Goal: Task Accomplishment & Management: Manage account settings

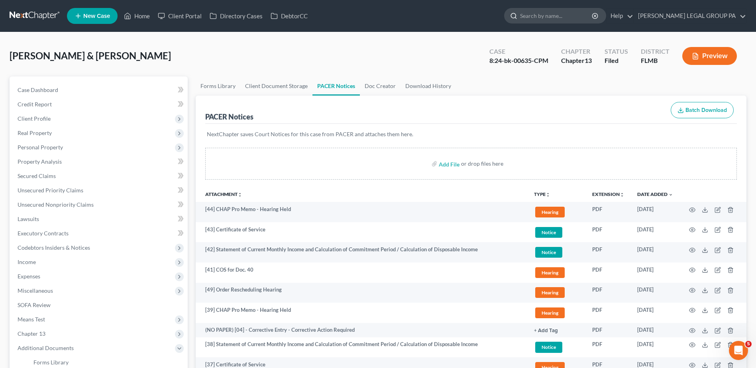
click at [560, 17] on input "search" at bounding box center [556, 15] width 73 height 15
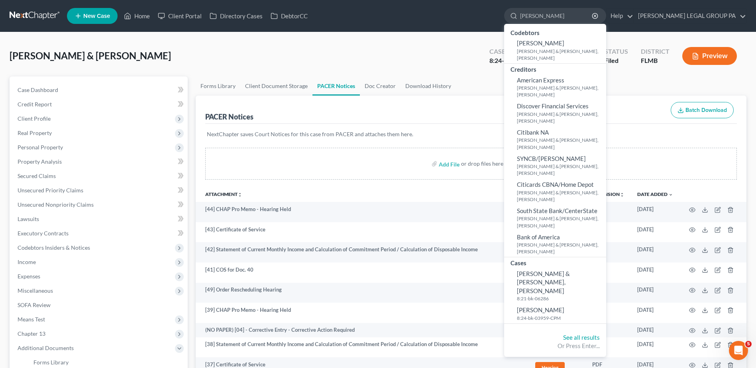
type input "keene"
click at [32, 14] on link at bounding box center [35, 16] width 51 height 14
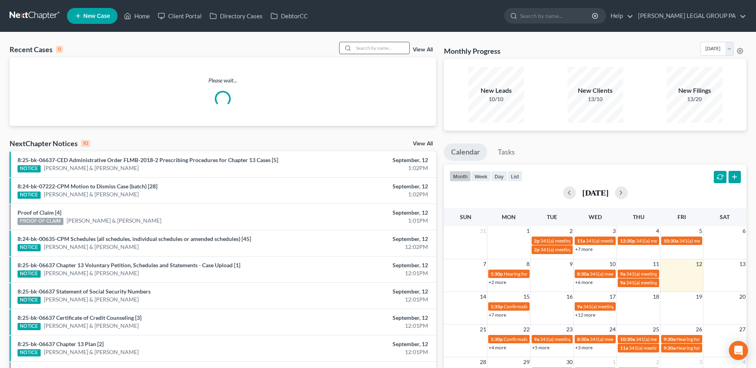
click at [365, 48] on input "search" at bounding box center [382, 48] width 56 height 12
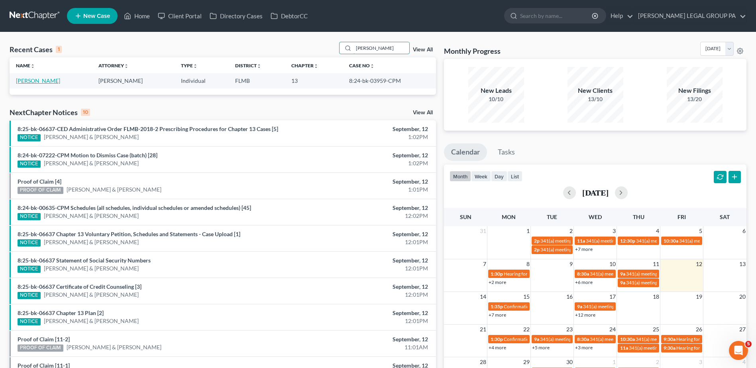
type input "keene"
click at [30, 79] on link "[PERSON_NAME]" at bounding box center [38, 80] width 44 height 7
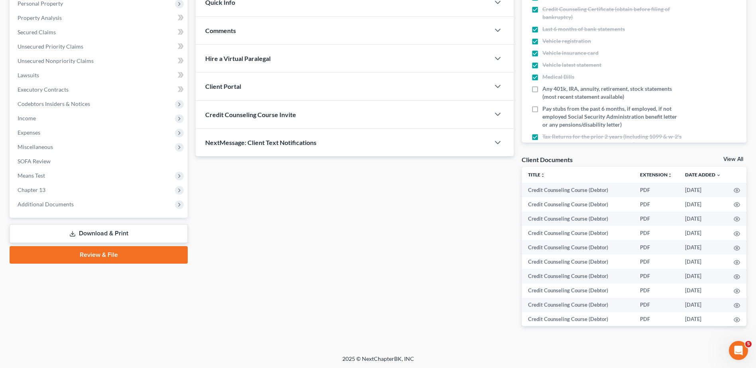
scroll to position [145, 0]
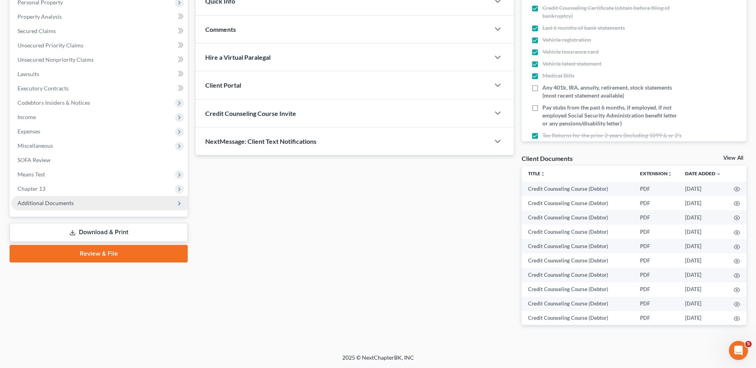
click at [68, 206] on span "Additional Documents" at bounding box center [46, 203] width 56 height 7
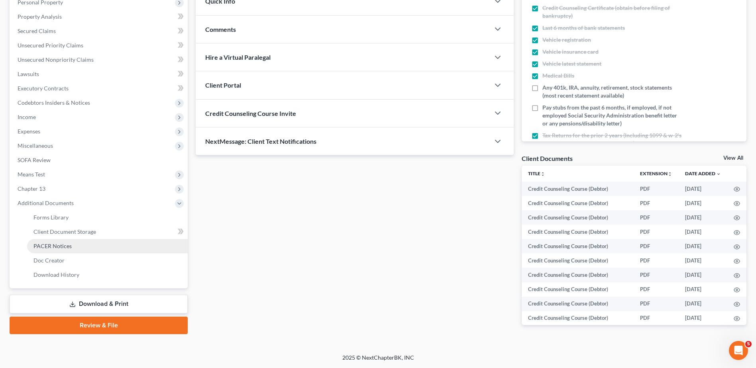
click at [73, 244] on link "PACER Notices" at bounding box center [107, 246] width 161 height 14
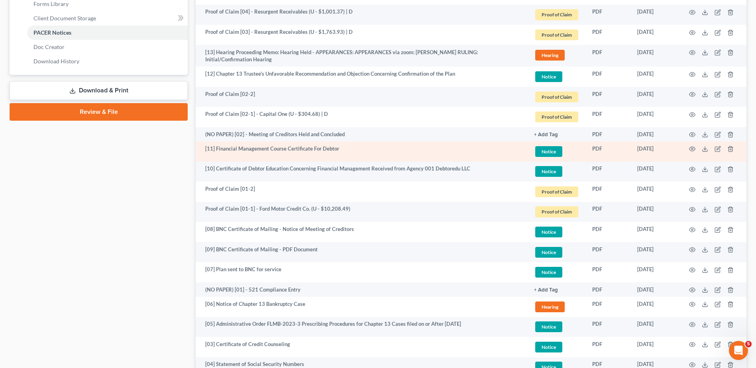
scroll to position [146, 0]
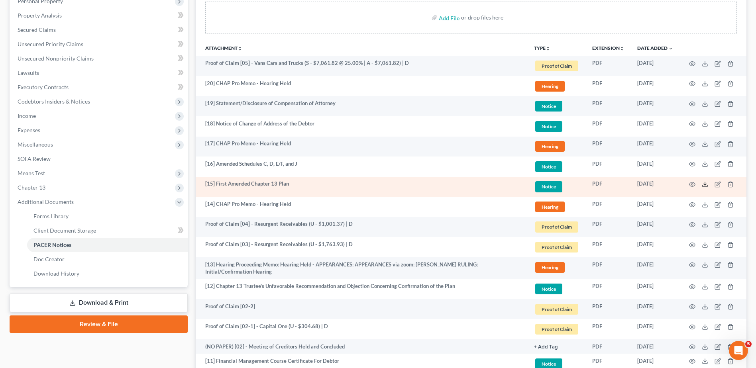
click at [703, 185] on icon at bounding box center [705, 184] width 6 height 6
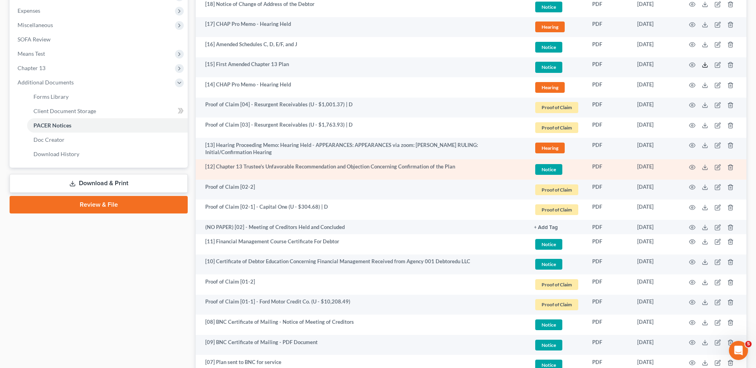
scroll to position [226, 0]
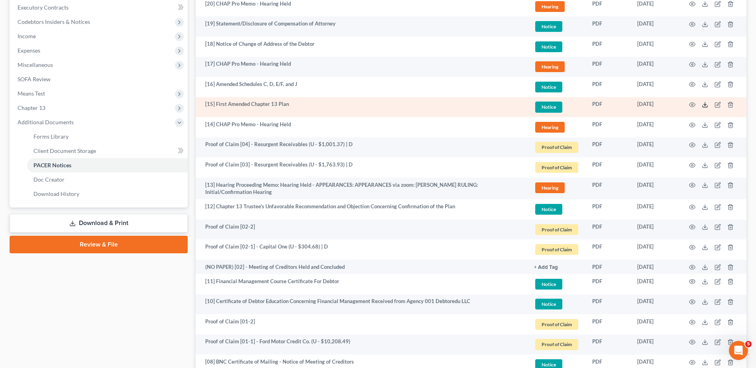
click at [705, 106] on icon at bounding box center [705, 105] width 6 height 6
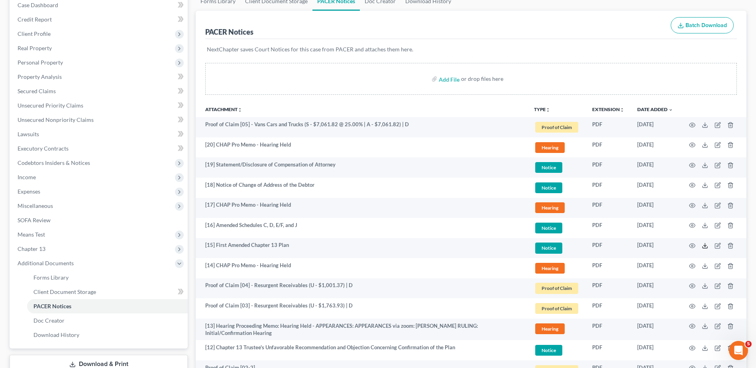
scroll to position [0, 0]
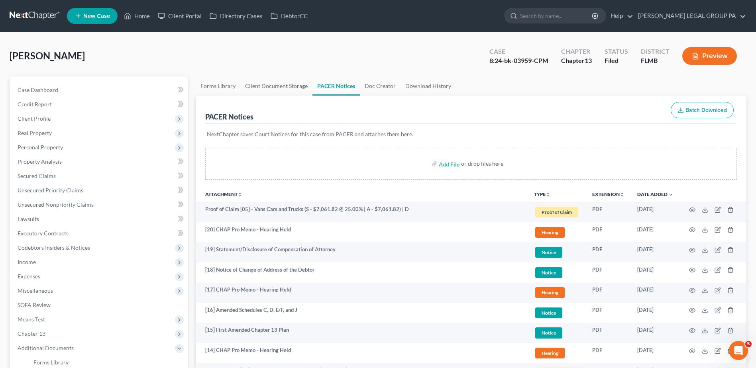
click at [399, 185] on div "Add File or drop files here" at bounding box center [471, 167] width 551 height 38
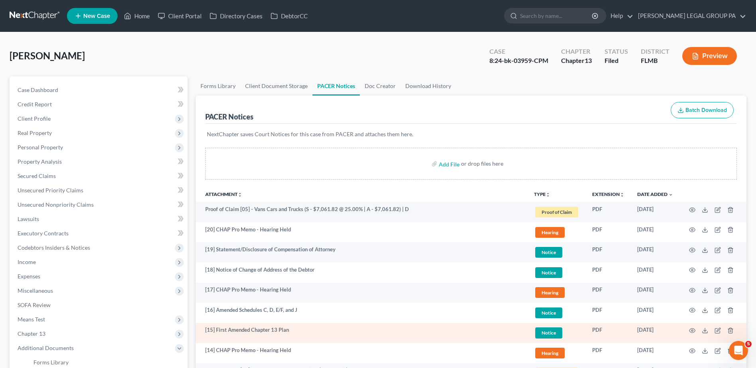
click at [305, 328] on td "[15] First Amended Chapter 13 Plan" at bounding box center [362, 333] width 332 height 20
click at [281, 334] on td "[15] First Amended Chapter 13 Plan" at bounding box center [362, 333] width 332 height 20
click at [283, 331] on td "[15] First Amended Chapter 13 Plan" at bounding box center [362, 333] width 332 height 20
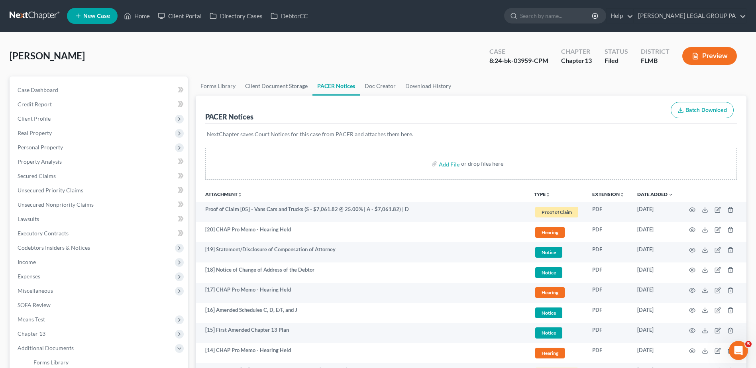
click at [35, 14] on link at bounding box center [35, 16] width 51 height 14
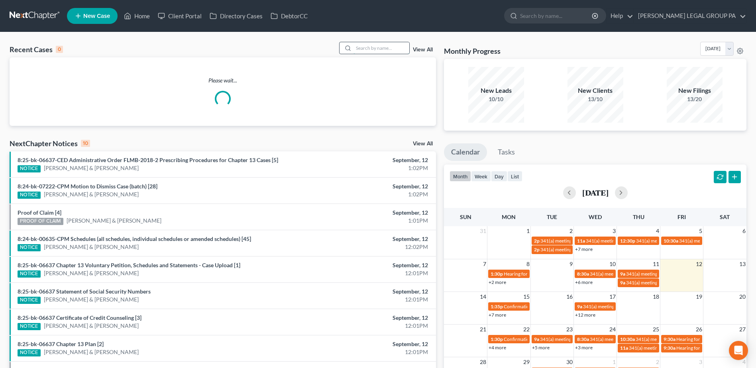
click at [382, 47] on input "search" at bounding box center [382, 48] width 56 height 12
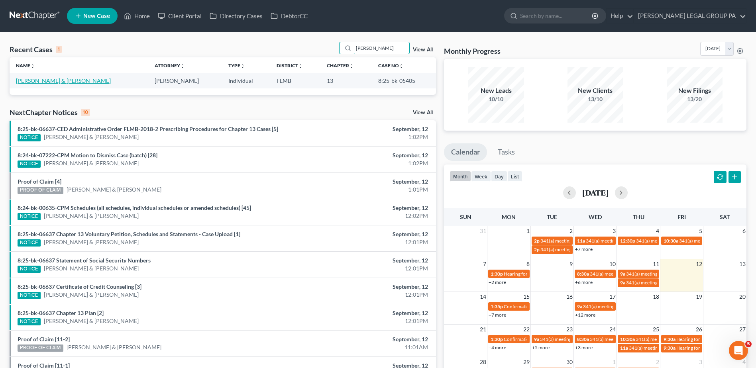
type input "coons"
click at [81, 79] on link "[PERSON_NAME] & [PERSON_NAME]" at bounding box center [63, 80] width 95 height 7
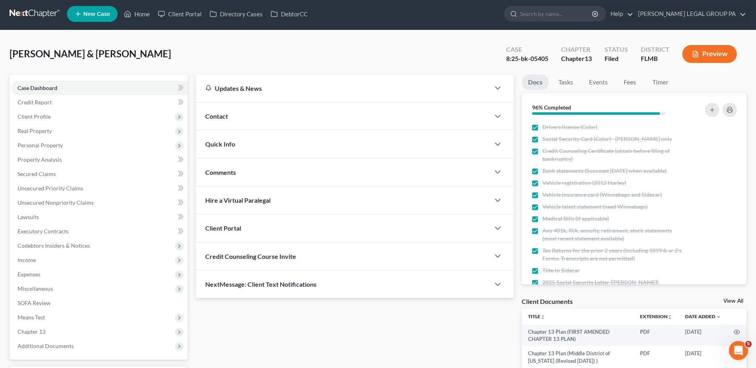
scroll to position [70, 0]
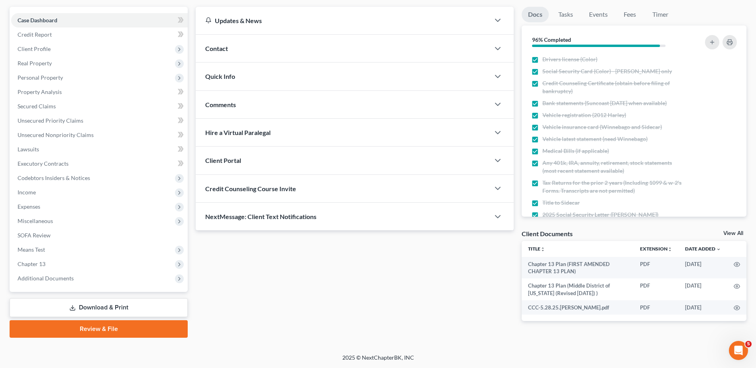
drag, startPoint x: 91, startPoint y: 279, endPoint x: 98, endPoint y: 305, distance: 27.2
click at [91, 279] on span "Additional Documents" at bounding box center [99, 278] width 177 height 14
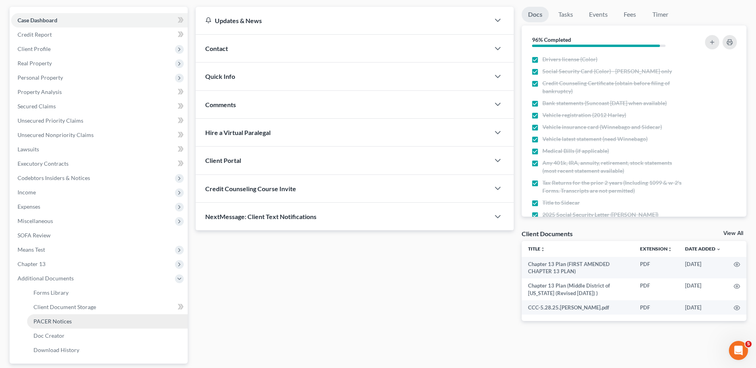
click at [95, 320] on link "PACER Notices" at bounding box center [107, 321] width 161 height 14
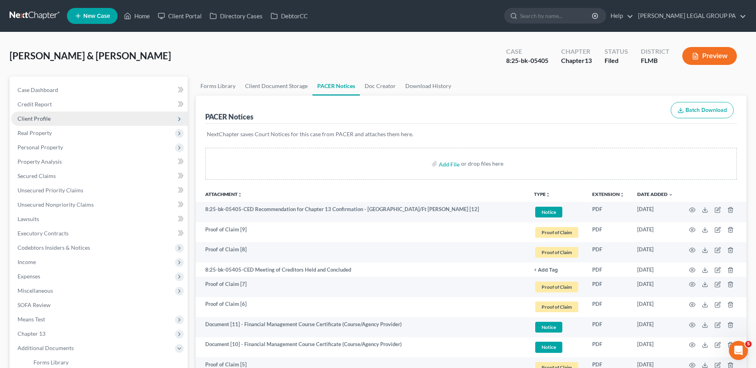
click at [72, 122] on span "Client Profile" at bounding box center [99, 119] width 177 height 14
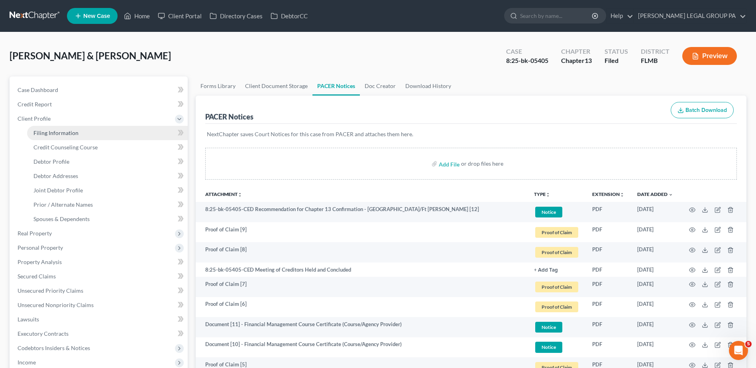
drag, startPoint x: 73, startPoint y: 134, endPoint x: 112, endPoint y: 138, distance: 38.9
click at [74, 134] on span "Filing Information" at bounding box center [55, 133] width 45 height 7
select select "1"
select select "3"
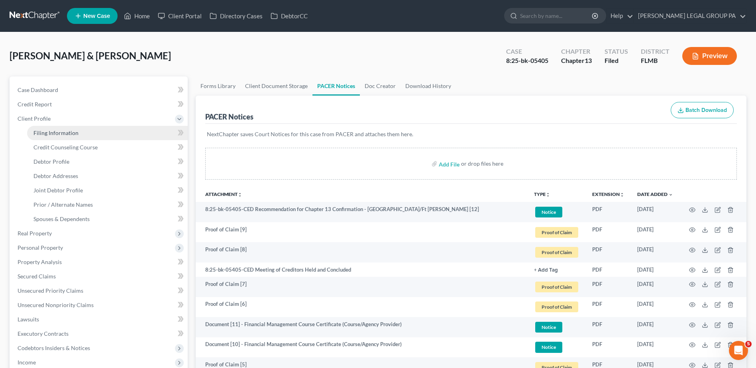
select select "9"
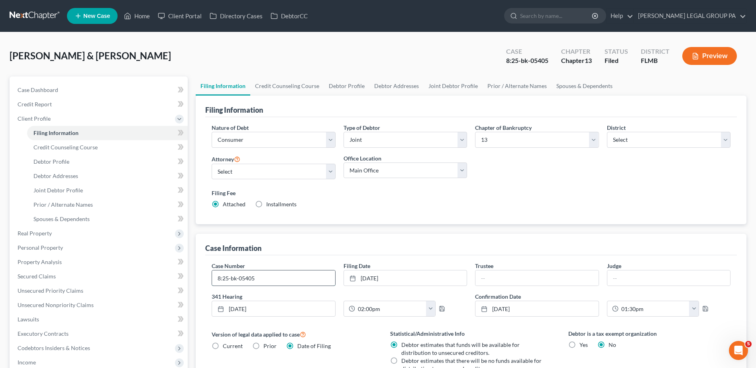
click at [275, 277] on input "8:25-bk-05405" at bounding box center [273, 278] width 123 height 15
type input "8:25-bk-05405-CED"
click at [567, 10] on input "search" at bounding box center [556, 15] width 73 height 15
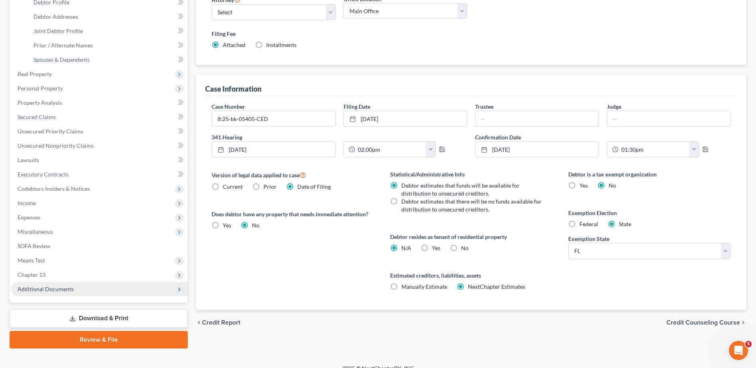
click at [77, 283] on span "Additional Documents" at bounding box center [99, 289] width 177 height 14
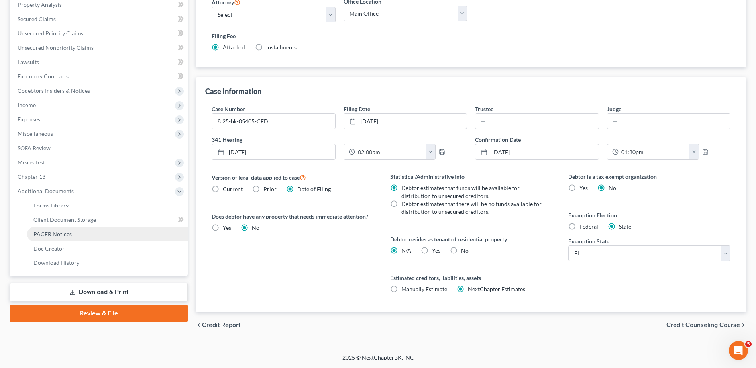
click at [70, 237] on span "PACER Notices" at bounding box center [52, 234] width 38 height 7
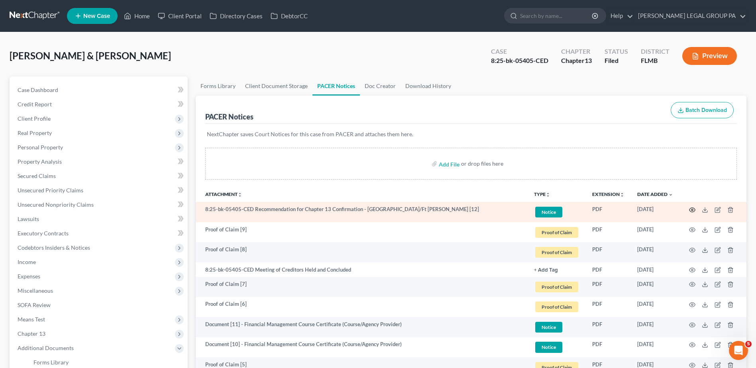
click at [692, 208] on icon "button" at bounding box center [693, 210] width 6 height 4
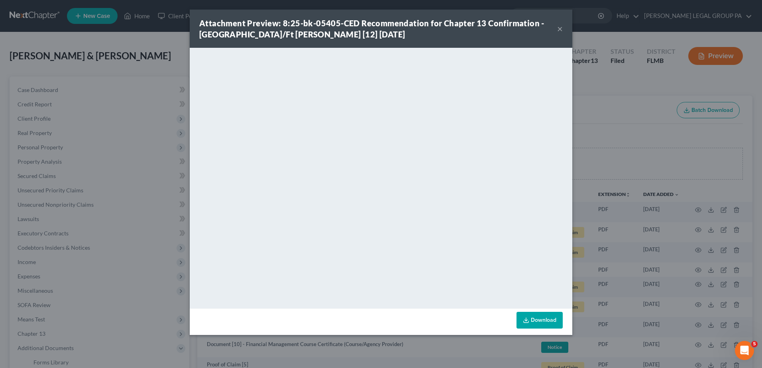
click at [559, 28] on button "×" at bounding box center [560, 29] width 6 height 10
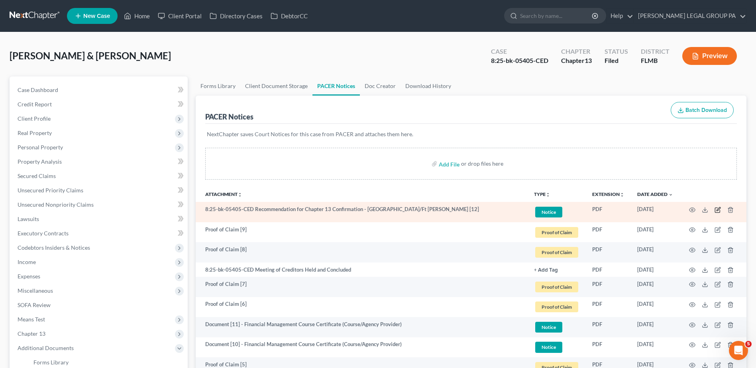
click at [720, 212] on icon "button" at bounding box center [717, 210] width 5 height 5
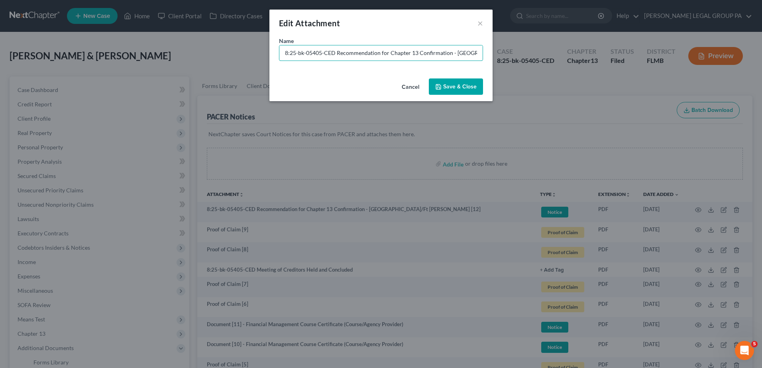
drag, startPoint x: 334, startPoint y: 51, endPoint x: 94, endPoint y: 68, distance: 239.7
click at [72, 71] on div "Edit Attachment × Name * 8:25-bk-05405-CED Recommendation for Chapter 13 Confir…" at bounding box center [381, 184] width 762 height 368
type input "Document [12] - Trustee's Unfavorable Recommendation"
click at [459, 85] on span "Save & Close" at bounding box center [459, 86] width 33 height 7
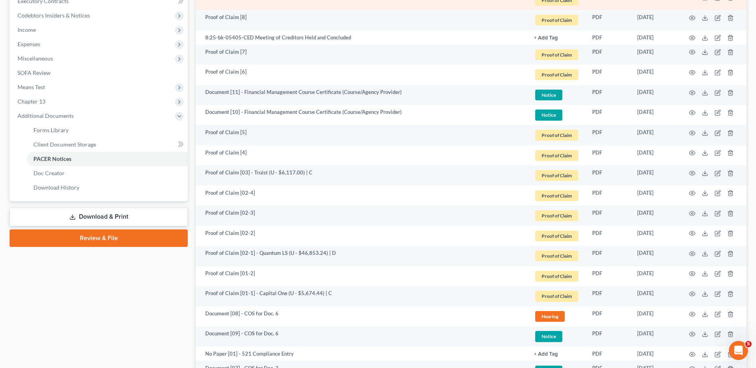
scroll to position [120, 0]
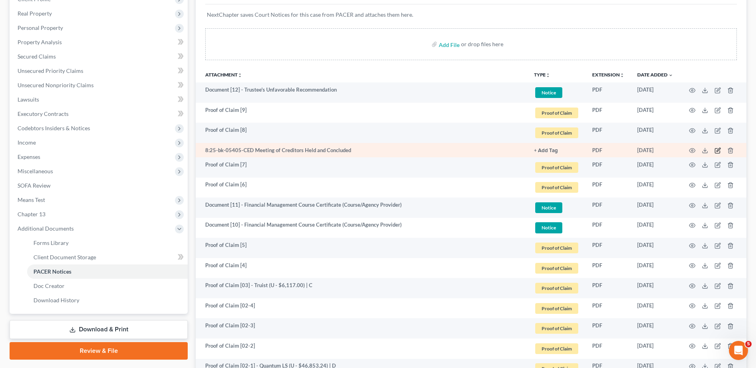
click at [721, 150] on icon "button" at bounding box center [718, 150] width 6 height 6
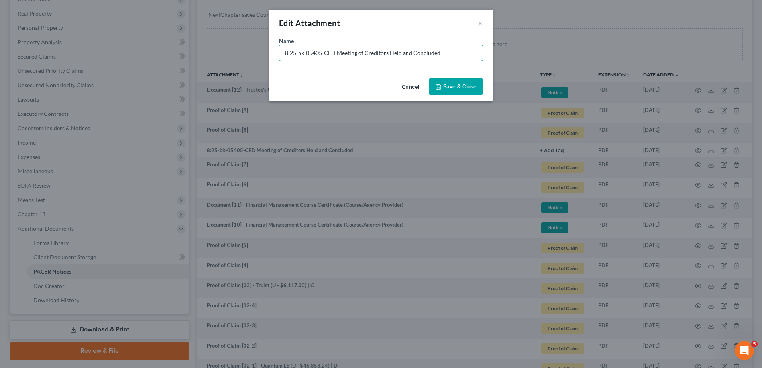
drag, startPoint x: 336, startPoint y: 53, endPoint x: 61, endPoint y: 72, distance: 274.9
click at [64, 72] on div "Edit Attachment × Name * 8:25-bk-05405-CED Meeting of Creditors Held and Conclu…" at bounding box center [381, 184] width 762 height 368
type input "No Paper [02] - Meeting of Creditors Held and Concluded"
click at [442, 82] on button "Save & Close" at bounding box center [456, 87] width 54 height 17
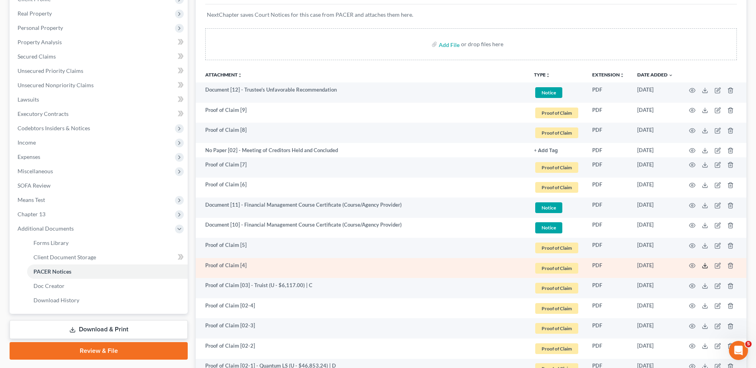
click at [706, 265] on icon at bounding box center [705, 266] width 6 height 6
click at [718, 267] on icon "button" at bounding box center [719, 265] width 4 height 4
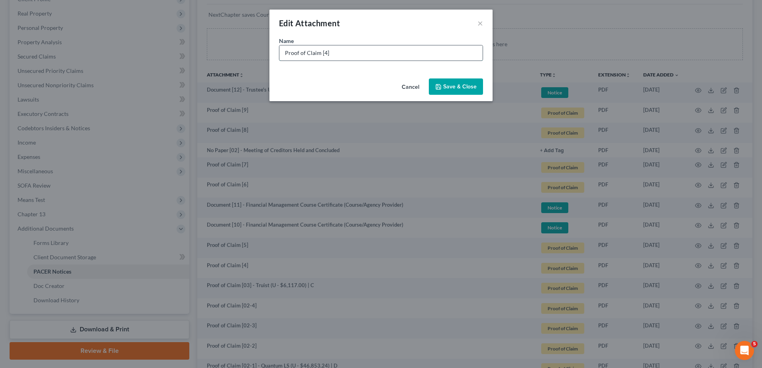
click at [325, 55] on input "Proof of Claim [4]" at bounding box center [380, 52] width 203 height 15
click at [322, 51] on input "Proof of Claim [4]" at bounding box center [380, 52] width 203 height 15
click at [345, 53] on input "Proof of Claim [04]" at bounding box center [380, 52] width 203 height 15
type input "Proof of Claim [04] - Truist Bank (U - $248.44) | C"
click at [459, 89] on span "Save & Close" at bounding box center [459, 86] width 33 height 7
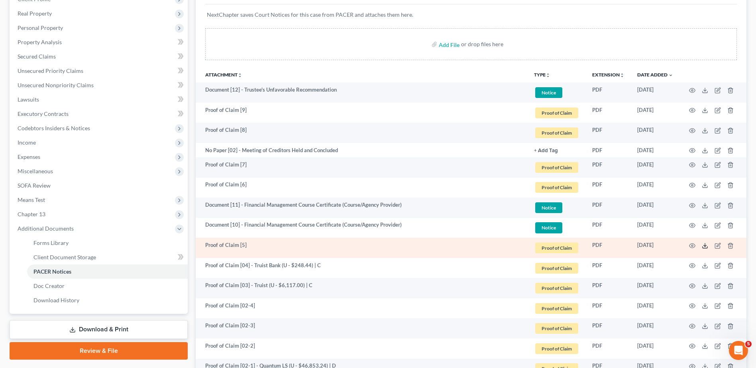
click at [706, 245] on icon at bounding box center [705, 246] width 6 height 6
click at [717, 246] on icon "button" at bounding box center [718, 246] width 6 height 6
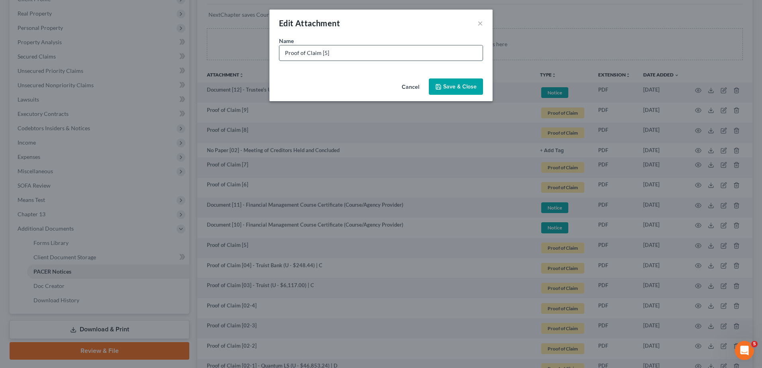
click at [323, 49] on input "Proof of Claim [5]" at bounding box center [380, 52] width 203 height 15
click at [364, 52] on input "Proof of Claim [05]" at bounding box center [380, 52] width 203 height 15
type input "Proof of Claim [05] -"
drag, startPoint x: 412, startPoint y: 85, endPoint x: 441, endPoint y: 122, distance: 46.8
click at [412, 86] on button "Cancel" at bounding box center [410, 87] width 30 height 16
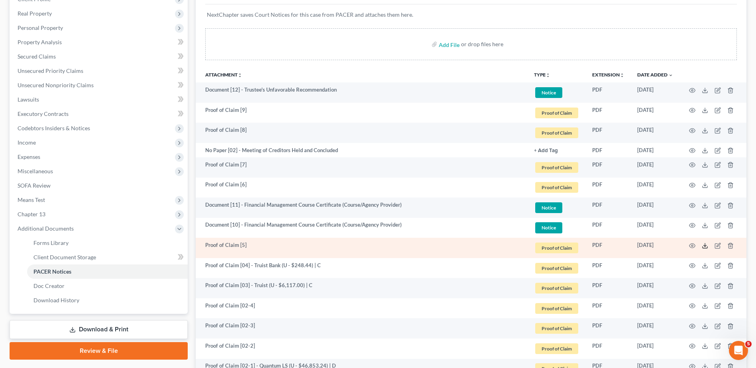
click at [705, 247] on icon at bounding box center [705, 246] width 6 height 6
click at [718, 247] on icon "button" at bounding box center [719, 245] width 4 height 4
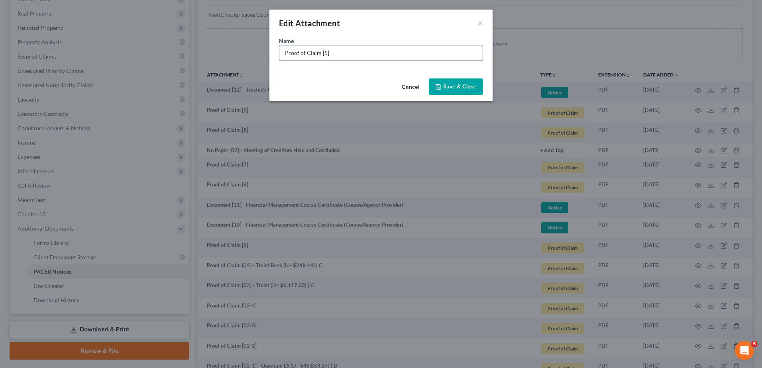
click at [324, 55] on input "Proof of Claim [5]" at bounding box center [380, 52] width 203 height 15
click at [355, 56] on input "Proof of Claim [05]" at bounding box center [380, 52] width 203 height 15
type input "Proof of Claim [05] - JPMorgan Chase (U - $11,378.81) | C"
click at [466, 86] on span "Save & Close" at bounding box center [459, 86] width 33 height 7
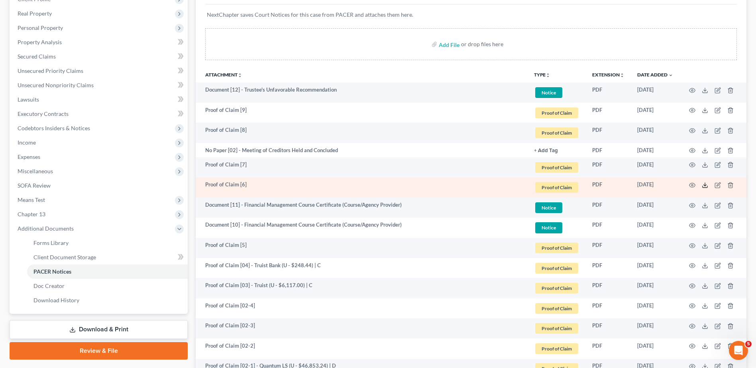
click at [704, 184] on icon at bounding box center [705, 185] width 6 height 6
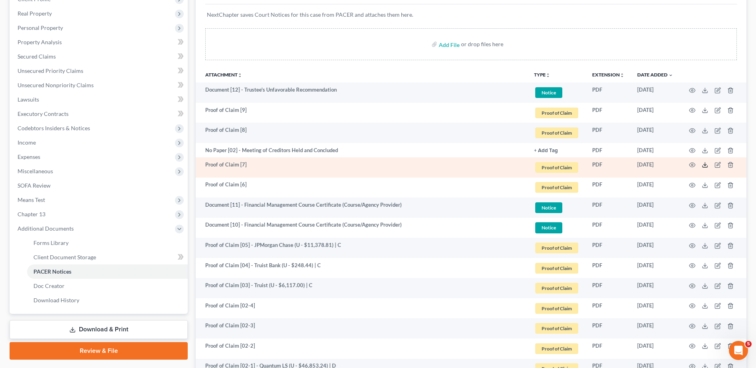
click at [704, 164] on icon at bounding box center [705, 165] width 6 height 6
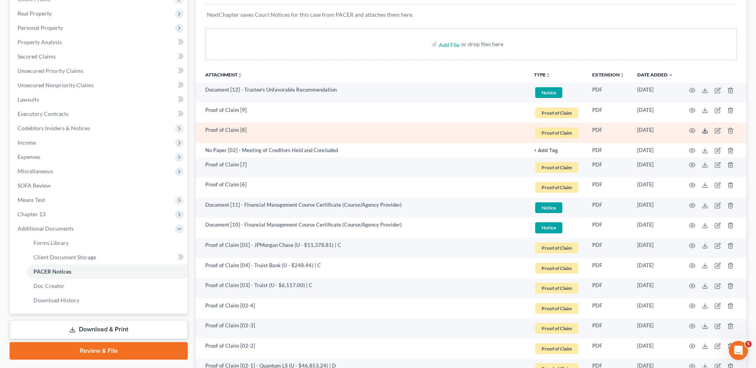
click at [704, 130] on icon at bounding box center [705, 131] width 6 height 6
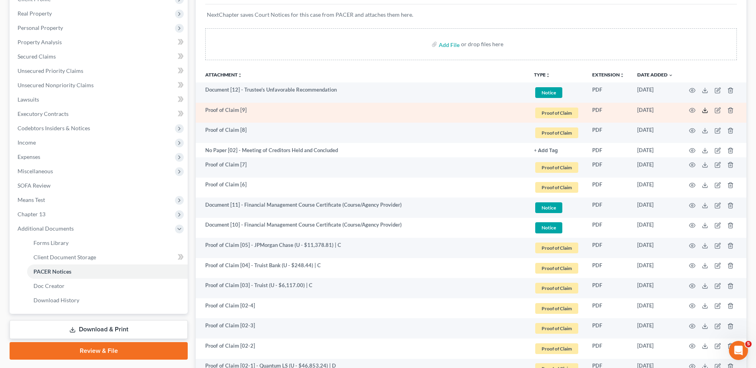
click at [705, 109] on icon at bounding box center [705, 110] width 6 height 6
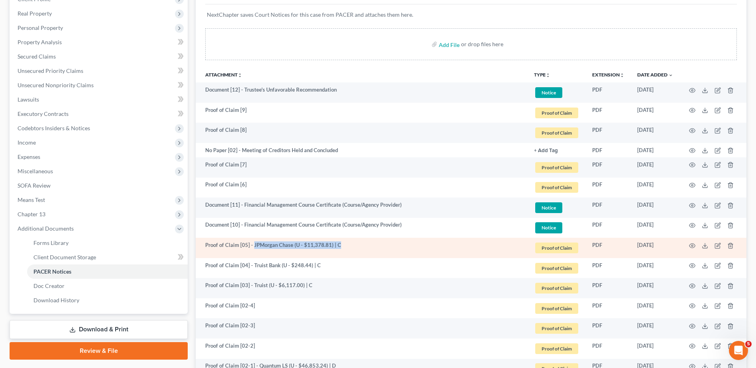
drag, startPoint x: 253, startPoint y: 244, endPoint x: 340, endPoint y: 244, distance: 87.3
click at [340, 244] on td "Proof of Claim [05] - JPMorgan Chase (U - $11,378.81) | C" at bounding box center [362, 248] width 332 height 20
copy td "JPMorgan Chase (U - $11,378.81) | C"
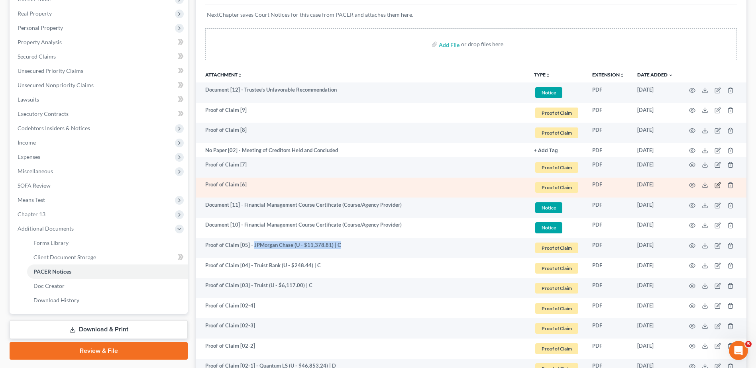
click at [715, 185] on icon "button" at bounding box center [717, 185] width 5 height 5
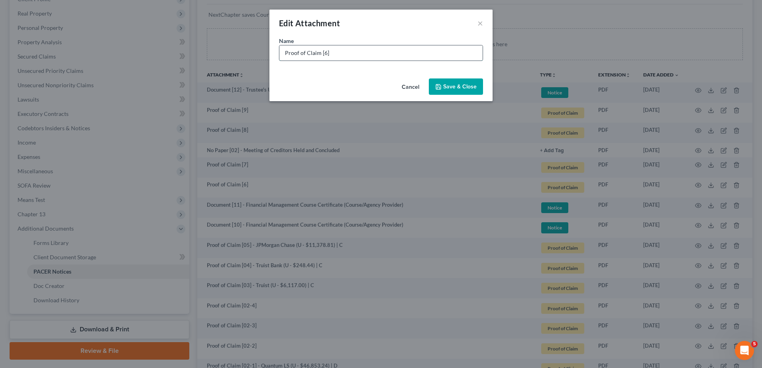
click at [324, 52] on input "Proof of Claim [6]" at bounding box center [380, 52] width 203 height 15
click at [357, 54] on input "Proof of Claim [06]" at bounding box center [380, 52] width 203 height 15
paste input "JPMorgan Chase (U - $11,378.81) | C"
drag, startPoint x: 396, startPoint y: 55, endPoint x: 417, endPoint y: 56, distance: 21.6
click at [417, 56] on input "Proof of Claim [06] - JPMorgan Chase (U - $11,378.81) | C" at bounding box center [380, 52] width 203 height 15
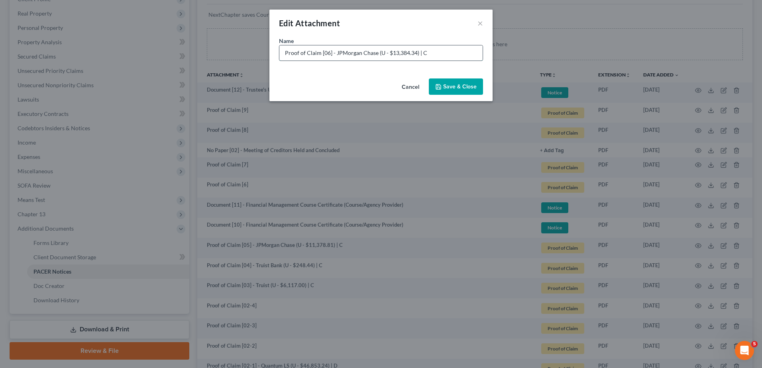
drag, startPoint x: 422, startPoint y: 52, endPoint x: 428, endPoint y: 53, distance: 6.9
click at [429, 54] on input "Proof of Claim [06] - JPMorgan Chase (U - $13,384.34) | C" at bounding box center [380, 52] width 203 height 15
type input "Proof of Claim [06] - JPMorgan Chase (U - $13,384.34) | D"
click at [472, 86] on span "Save & Close" at bounding box center [459, 86] width 33 height 7
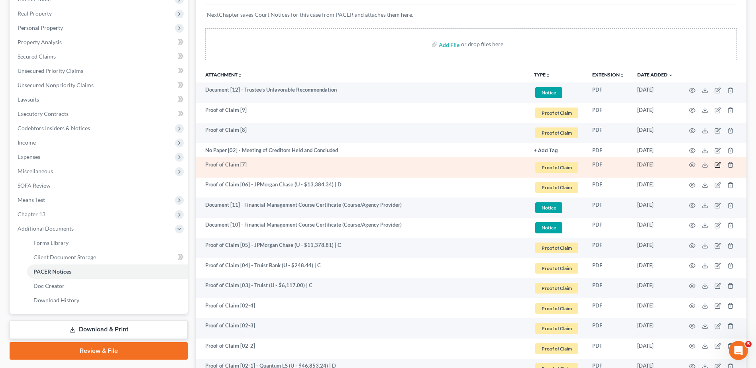
click at [718, 165] on icon "button" at bounding box center [718, 165] width 6 height 6
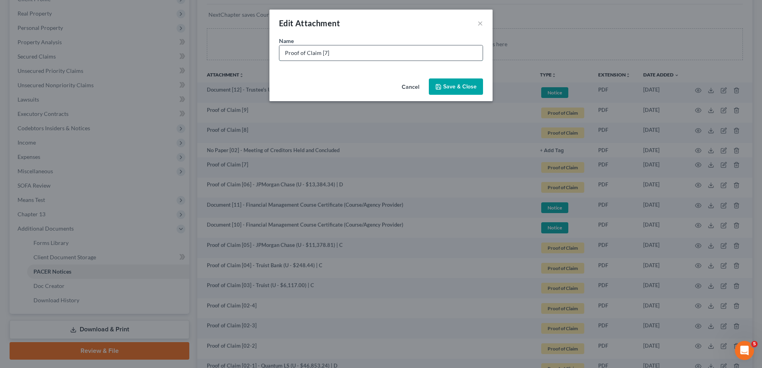
click at [326, 54] on input "Proof of Claim [7]" at bounding box center [380, 52] width 203 height 15
drag, startPoint x: 322, startPoint y: 51, endPoint x: 326, endPoint y: 58, distance: 8.2
click at [323, 51] on input "Proof of Claim [7]" at bounding box center [380, 52] width 203 height 15
click at [351, 55] on input "Proof of Claim [07]" at bounding box center [380, 52] width 203 height 15
paste input "JPMorgan Chase (U - $11,378.81) | C"
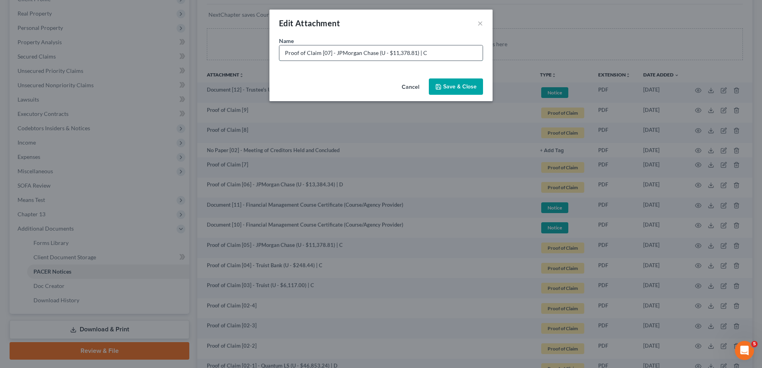
drag, startPoint x: 422, startPoint y: 53, endPoint x: 427, endPoint y: 57, distance: 6.5
click at [427, 57] on input "Proof of Claim [07] - JPMorgan Chase (U - $11,378.81) | C" at bounding box center [380, 52] width 203 height 15
click at [405, 49] on input "Proof of Claim [07] - JPMorgan Chase (U - $11,378.81) | D" at bounding box center [380, 52] width 203 height 15
type input "Proof of Claim [07] - JPMorgan Chase (U - $27,886.78) | D"
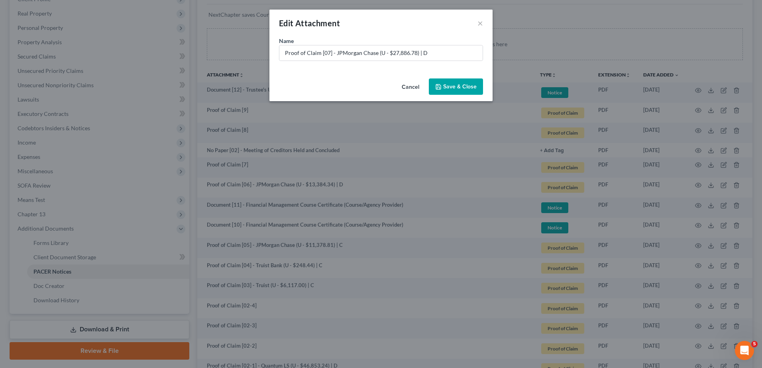
click at [450, 84] on span "Save & Close" at bounding box center [459, 86] width 33 height 7
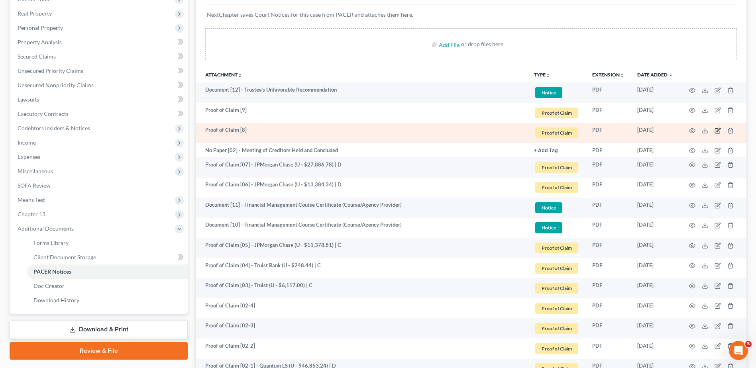
click at [716, 129] on icon "button" at bounding box center [717, 131] width 5 height 5
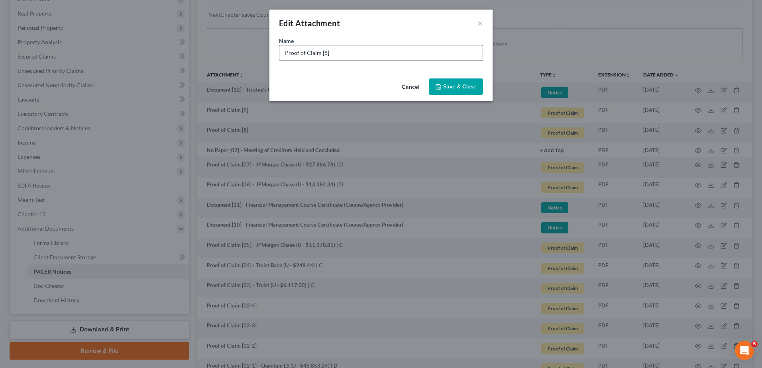
click at [323, 53] on input "Proof of Claim [8]" at bounding box center [380, 52] width 203 height 15
drag, startPoint x: 346, startPoint y: 51, endPoint x: 350, endPoint y: 52, distance: 4.2
click at [347, 51] on input "Proof of Claim [08]" at bounding box center [380, 52] width 203 height 15
click at [450, 57] on input "Proof of Claim [08] - Harley-Davidson Credit Corp. (" at bounding box center [380, 52] width 203 height 15
click at [414, 53] on input "Proof of Claim [08] - Harley-Davidson Credit Corp. (U - $4,827.90) | D" at bounding box center [380, 52] width 203 height 15
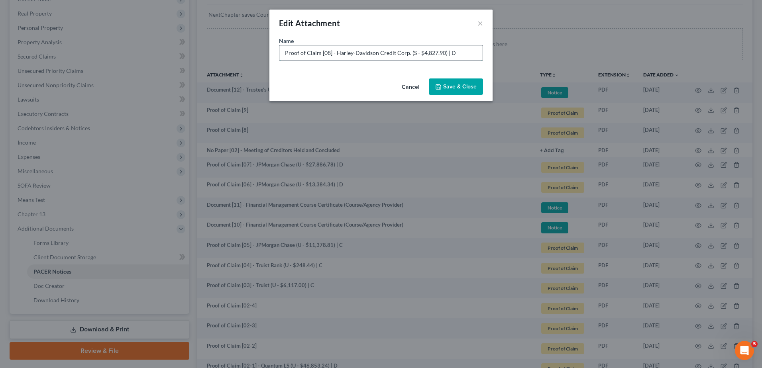
click at [443, 53] on input "Proof of Claim [08] - Harley-Davidson Credit Corp. (S - $4,827.90) | D" at bounding box center [380, 52] width 203 height 15
drag, startPoint x: 377, startPoint y: 52, endPoint x: 407, endPoint y: 53, distance: 30.7
click at [407, 53] on input "Proof of Claim [08] - Harley-Davidson Credit Corp. (S - $4,827.90 @) | D" at bounding box center [380, 52] width 203 height 15
type input "Proof of Claim [08] - Harley-Davidson (S - $4,827.90 @ 11.35% | A - $133.03 | U…"
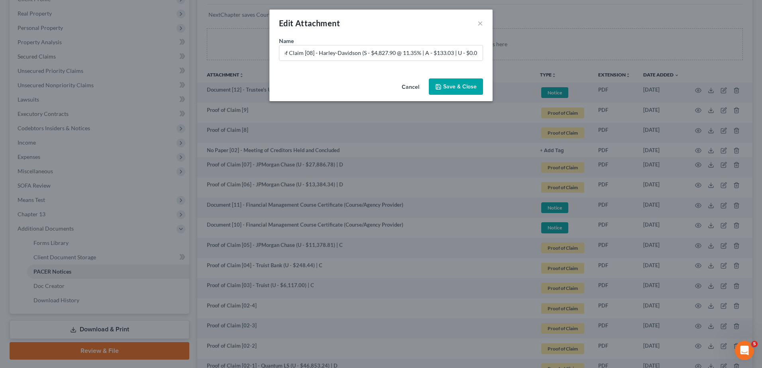
click at [452, 83] on span "Save & Close" at bounding box center [459, 86] width 33 height 7
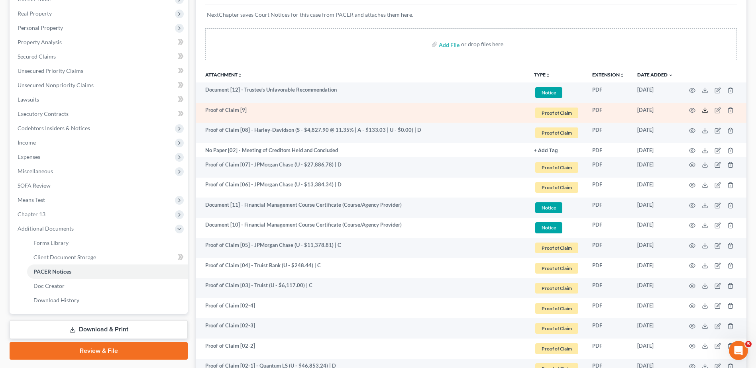
click at [707, 111] on icon at bounding box center [705, 110] width 6 height 6
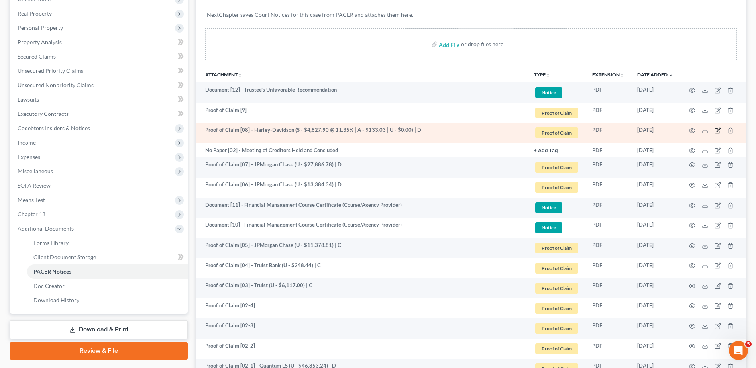
click at [716, 132] on icon "button" at bounding box center [718, 131] width 6 height 6
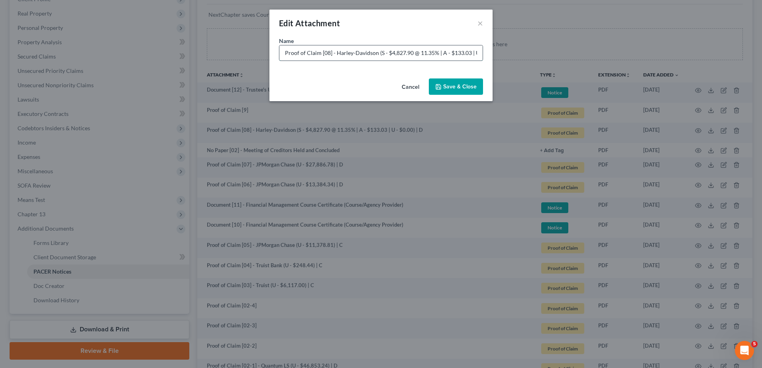
click at [452, 54] on input "Proof of Claim [08] - Harley-Davidson (S - $4,827.90 @ 11.35% | A - $133.03 | U…" at bounding box center [380, 52] width 203 height 15
type input "Proof of Claim [08] - Harley-Davidson (S - $4,827.90 @ 11.35% | A - $133.03 | U…"
click at [466, 83] on span "Save & Close" at bounding box center [459, 86] width 33 height 7
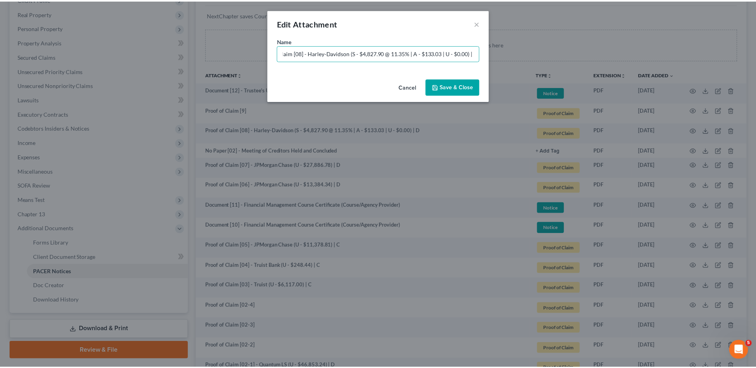
scroll to position [0, 0]
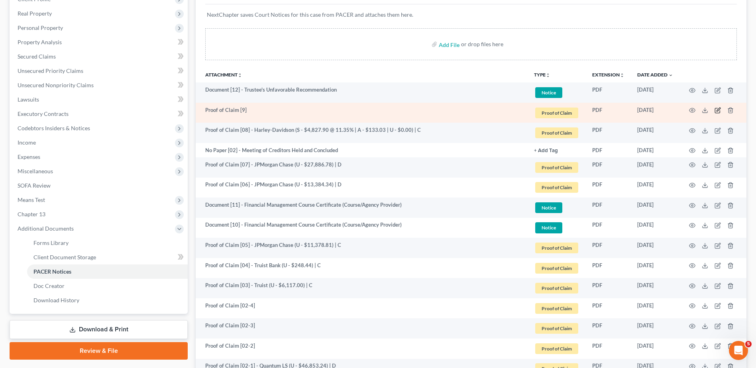
click at [716, 110] on icon "button" at bounding box center [718, 110] width 6 height 6
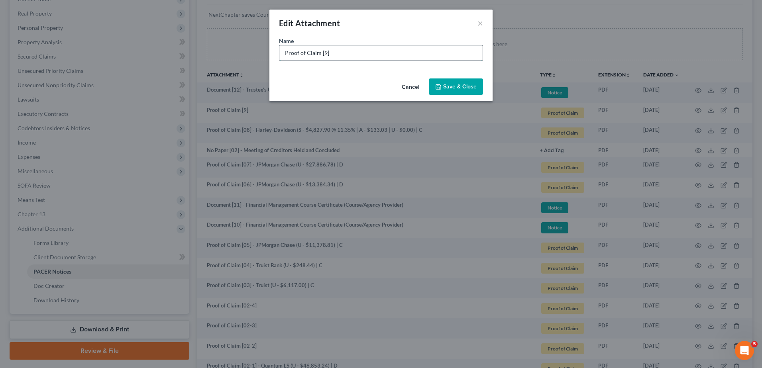
click at [324, 57] on input "Proof of Claim [9]" at bounding box center [380, 52] width 203 height 15
click at [350, 55] on input "Proof of Claim [09]" at bounding box center [380, 52] width 203 height 15
type input "Proof of Claim [09] - IRS (P - $10,774.76 | U - $5,410.21) | J"
click at [467, 81] on button "Save & Close" at bounding box center [456, 87] width 54 height 17
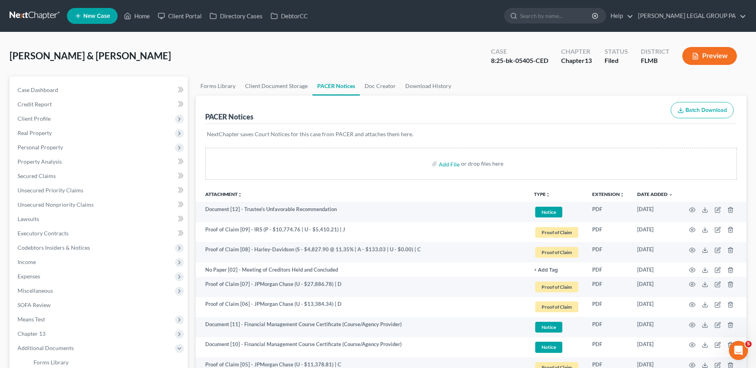
click at [36, 10] on link at bounding box center [35, 16] width 51 height 14
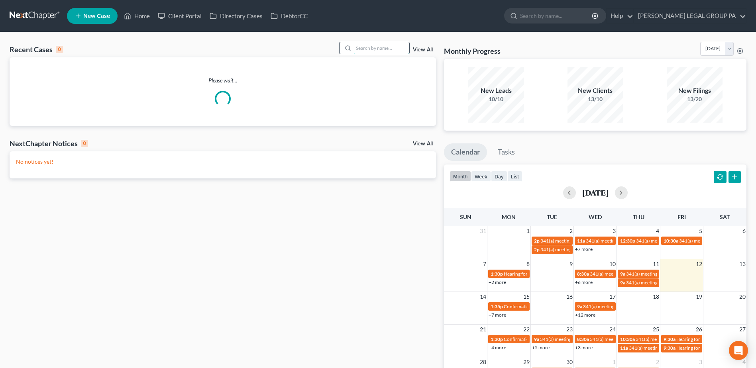
click at [361, 50] on input "search" at bounding box center [382, 48] width 56 height 12
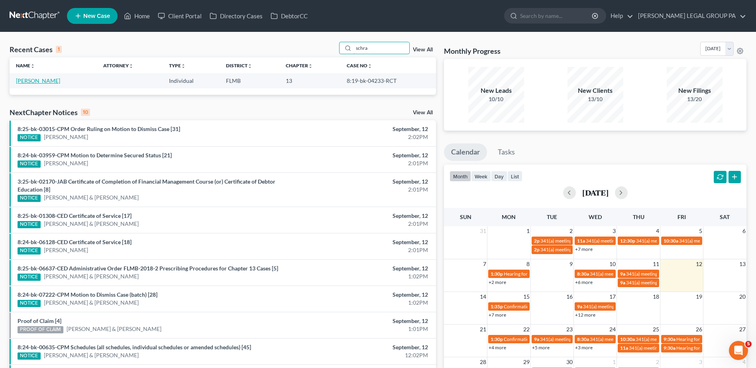
type input "schra"
click at [52, 81] on link "Schrantz, David" at bounding box center [38, 80] width 44 height 7
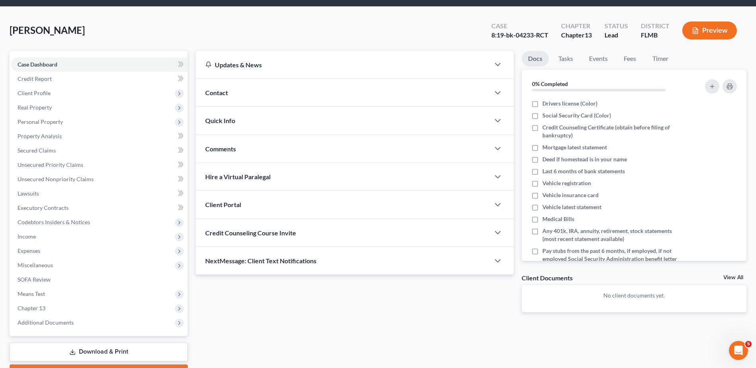
scroll to position [40, 0]
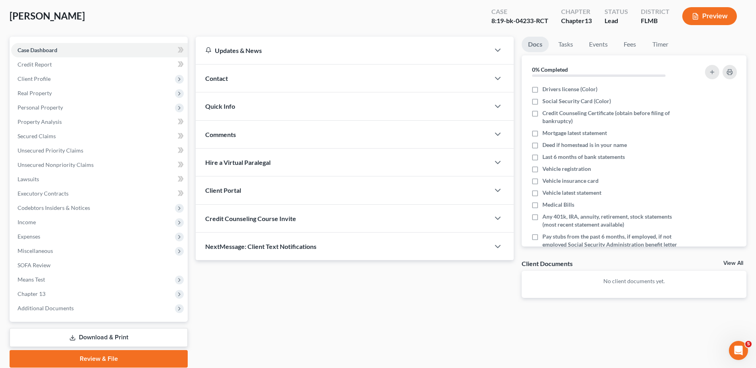
drag, startPoint x: 85, startPoint y: 311, endPoint x: 85, endPoint y: 317, distance: 6.0
click at [85, 311] on span "Additional Documents" at bounding box center [99, 308] width 177 height 14
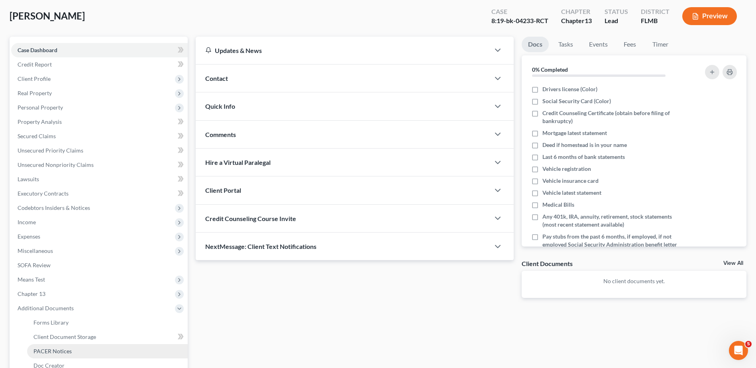
click at [70, 349] on span "PACER Notices" at bounding box center [52, 351] width 38 height 7
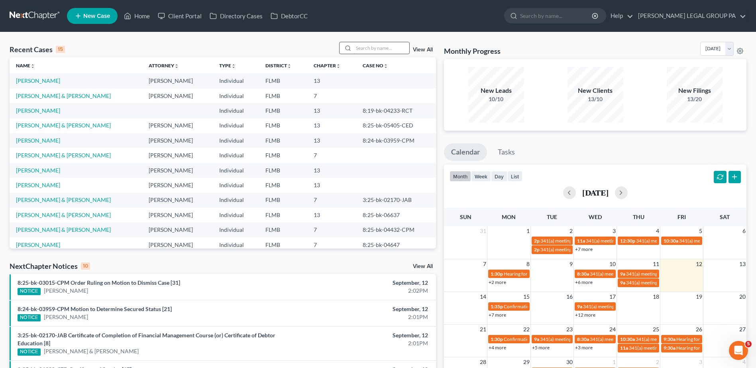
click at [383, 47] on input "search" at bounding box center [382, 48] width 56 height 12
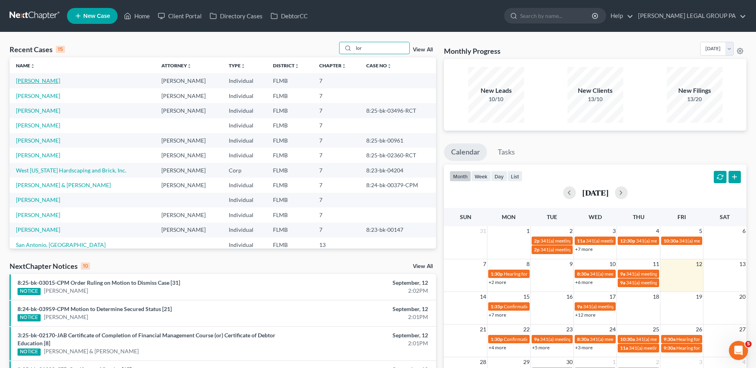
type input "lor"
click at [43, 83] on link "[PERSON_NAME]" at bounding box center [38, 80] width 44 height 7
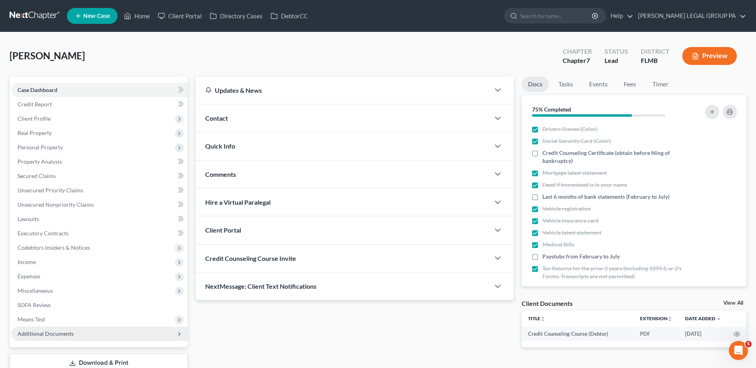
click at [115, 334] on span "Additional Documents" at bounding box center [99, 334] width 177 height 14
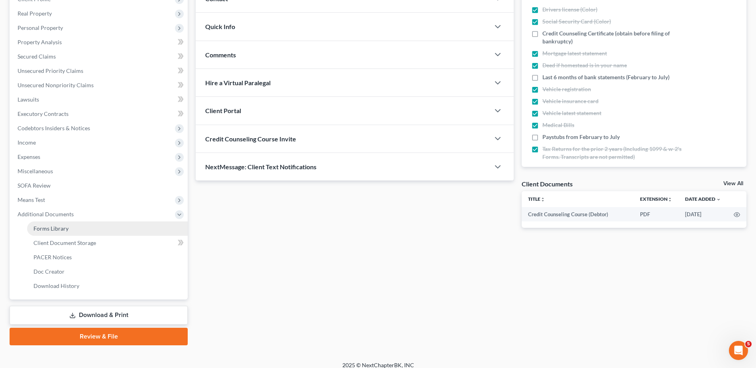
drag, startPoint x: 85, startPoint y: 226, endPoint x: 87, endPoint y: 233, distance: 7.1
click at [85, 227] on link "Forms Library" at bounding box center [107, 229] width 161 height 14
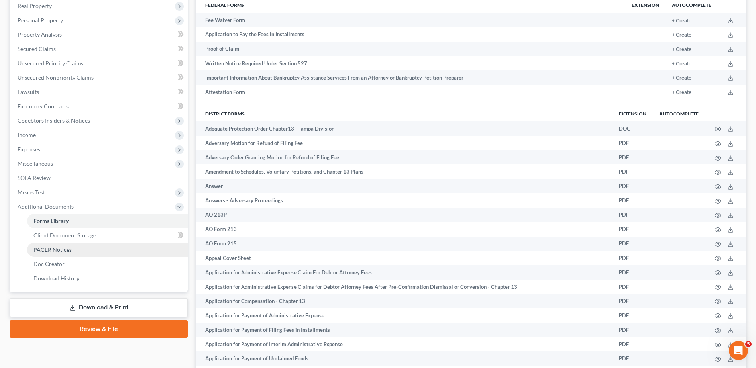
click at [70, 252] on span "PACER Notices" at bounding box center [52, 249] width 38 height 7
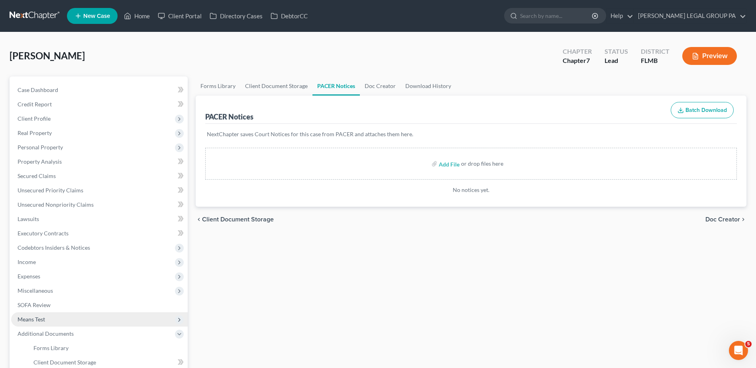
click at [81, 315] on span "Means Test" at bounding box center [99, 319] width 177 height 14
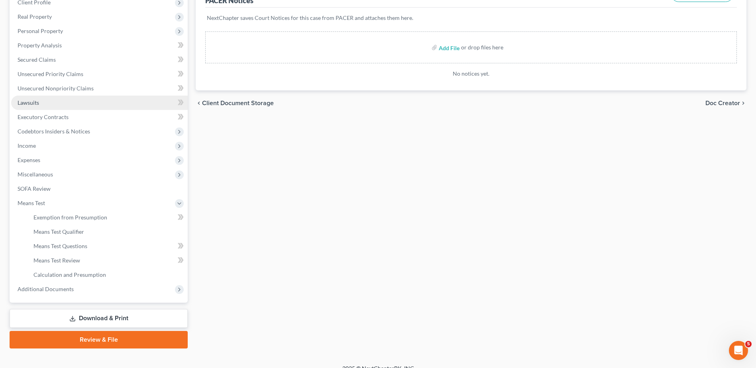
scroll to position [127, 0]
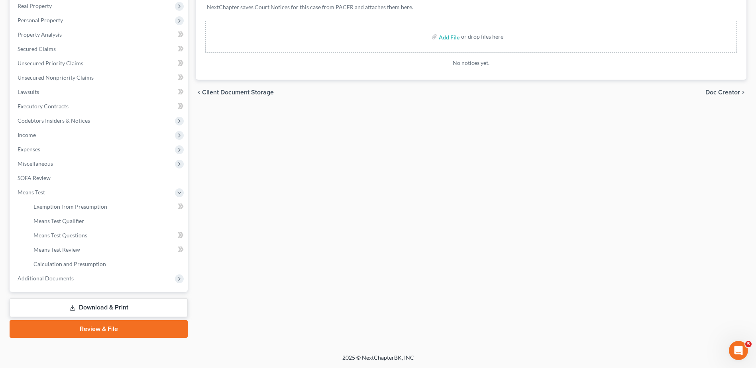
click at [115, 309] on link "Download & Print" at bounding box center [99, 308] width 178 height 19
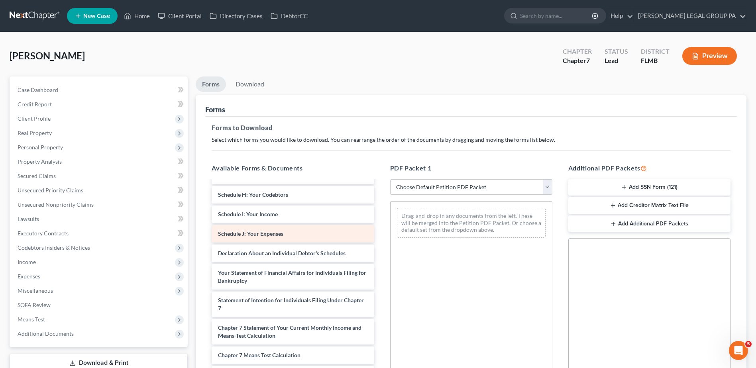
scroll to position [120, 0]
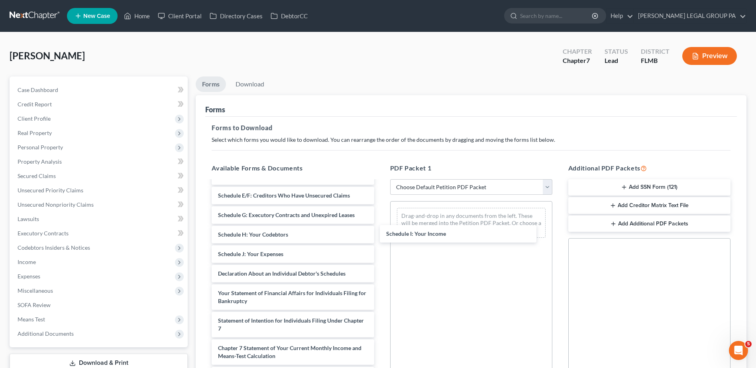
drag, startPoint x: 282, startPoint y: 252, endPoint x: 434, endPoint y: 250, distance: 151.9
click at [380, 232] on div "Schedule I: Your Income Credit Counseling Course (Debtor) Voluntary Petition fo…" at bounding box center [292, 266] width 175 height 409
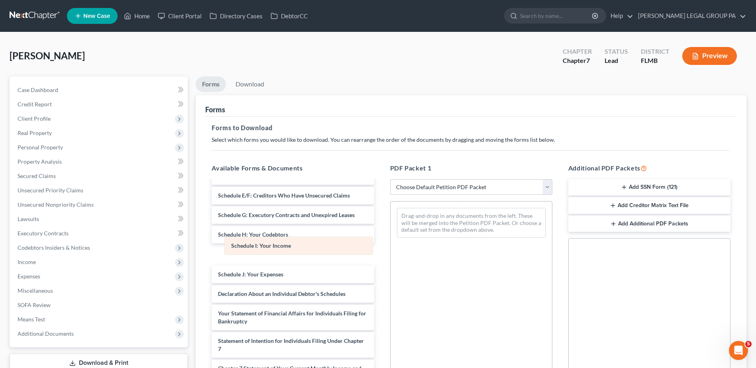
drag, startPoint x: 450, startPoint y: 218, endPoint x: 271, endPoint y: 250, distance: 181.5
click at [391, 244] on div "Schedule I: Your Income Schedule I: Your Income Drag-and-drop in any documents …" at bounding box center [471, 223] width 161 height 43
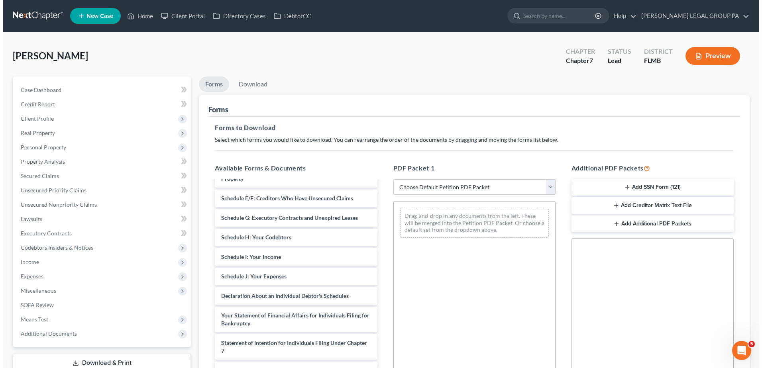
scroll to position [94, 0]
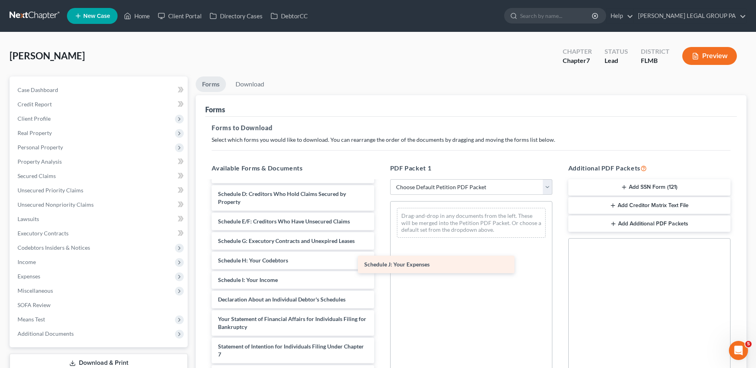
drag, startPoint x: 289, startPoint y: 299, endPoint x: 458, endPoint y: 243, distance: 178.5
click at [380, 244] on div "Schedule J: Your Expenses Credit Counseling Course (Debtor) Voluntary Petition …" at bounding box center [292, 292] width 175 height 409
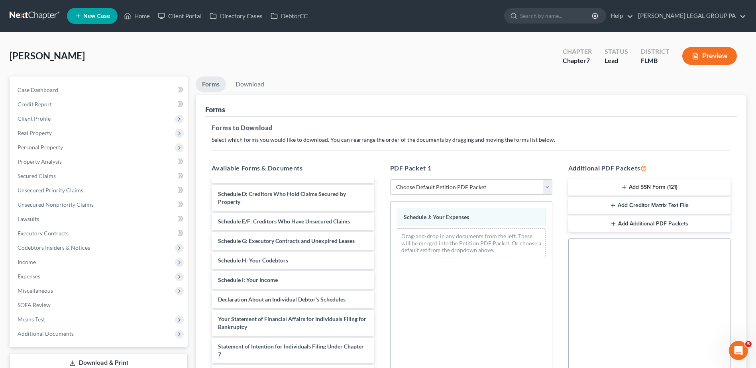
click at [705, 52] on button "Preview" at bounding box center [709, 56] width 55 height 18
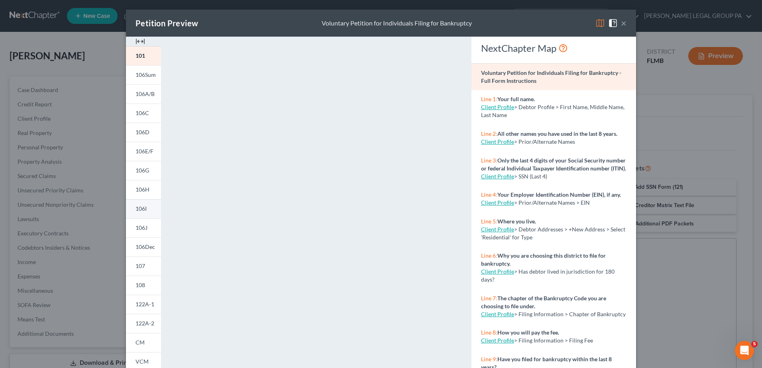
click at [145, 212] on link "106I" at bounding box center [143, 208] width 35 height 19
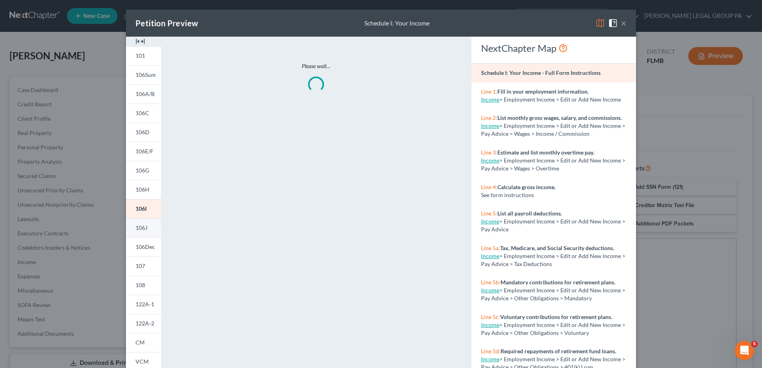
click at [149, 231] on link "106J" at bounding box center [143, 227] width 35 height 19
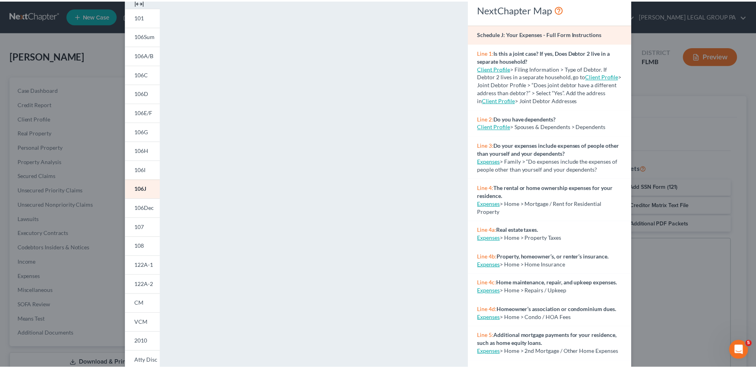
scroll to position [81, 0]
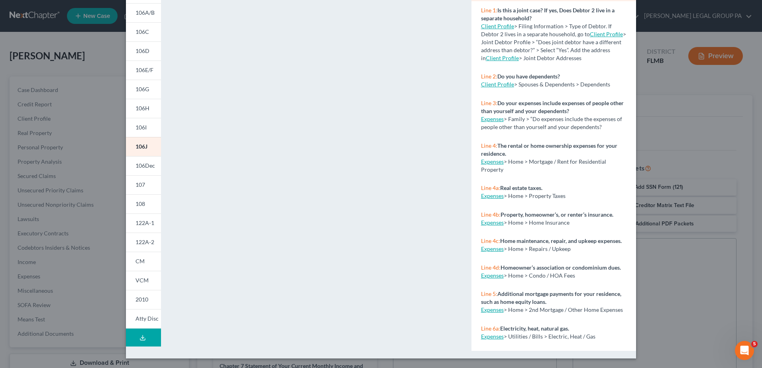
click at [110, 52] on div "Petition Preview Schedule J: Your Expenses × 101 106Sum 106A/B 106C 106D 106E/F…" at bounding box center [381, 184] width 762 height 368
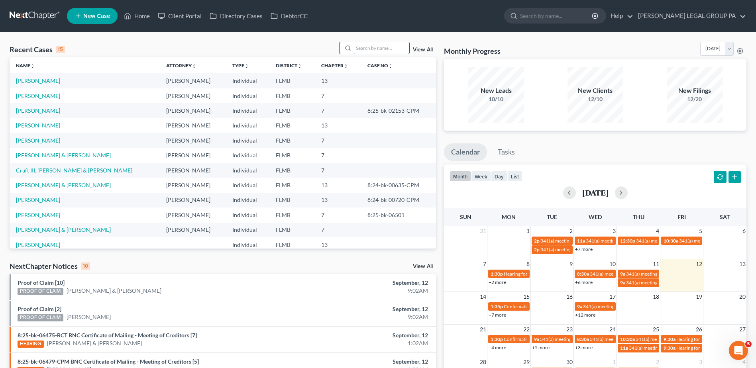
click at [380, 47] on input "search" at bounding box center [382, 48] width 56 height 12
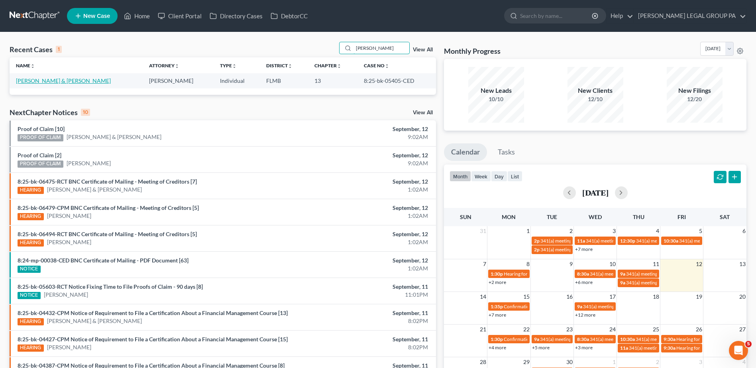
type input "[PERSON_NAME]"
click at [33, 83] on link "[PERSON_NAME] & [PERSON_NAME]" at bounding box center [63, 80] width 95 height 7
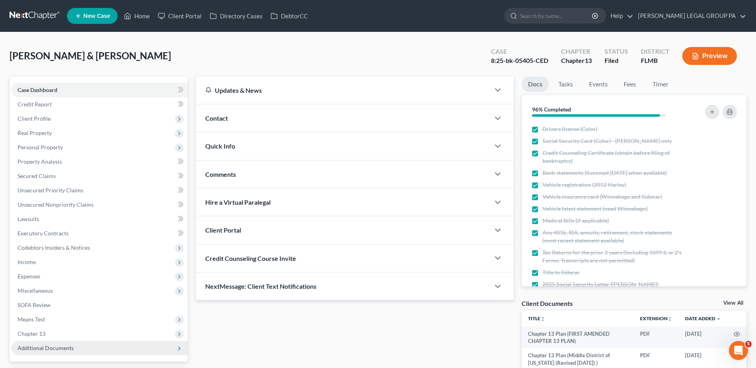
click at [74, 348] on span "Additional Documents" at bounding box center [99, 348] width 177 height 14
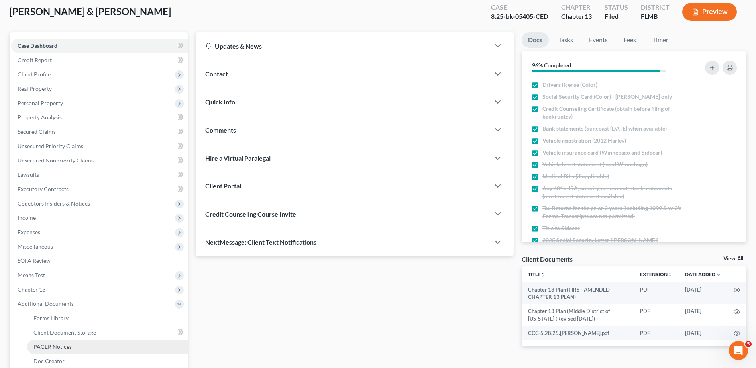
scroll to position [80, 0]
